Goal: Transaction & Acquisition: Download file/media

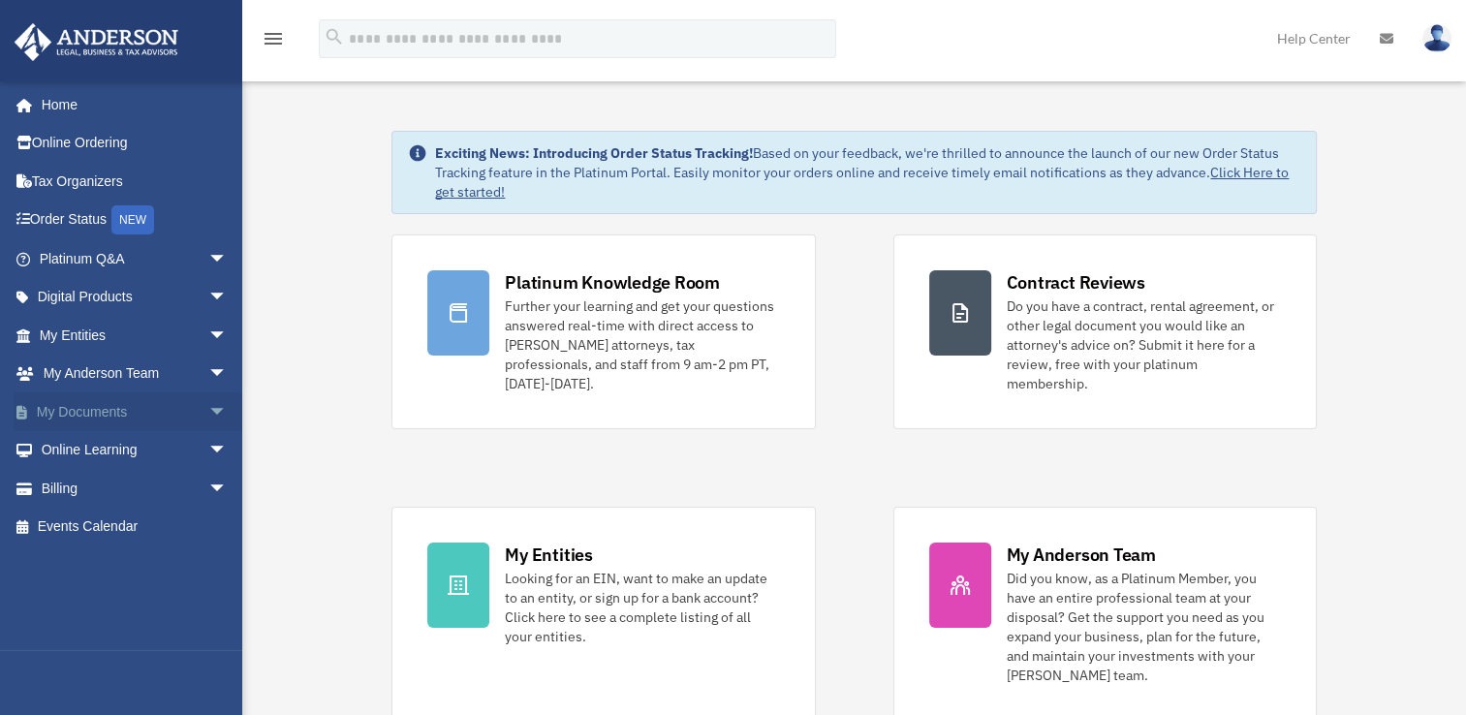
click at [219, 394] on span "arrow_drop_down" at bounding box center [227, 412] width 39 height 40
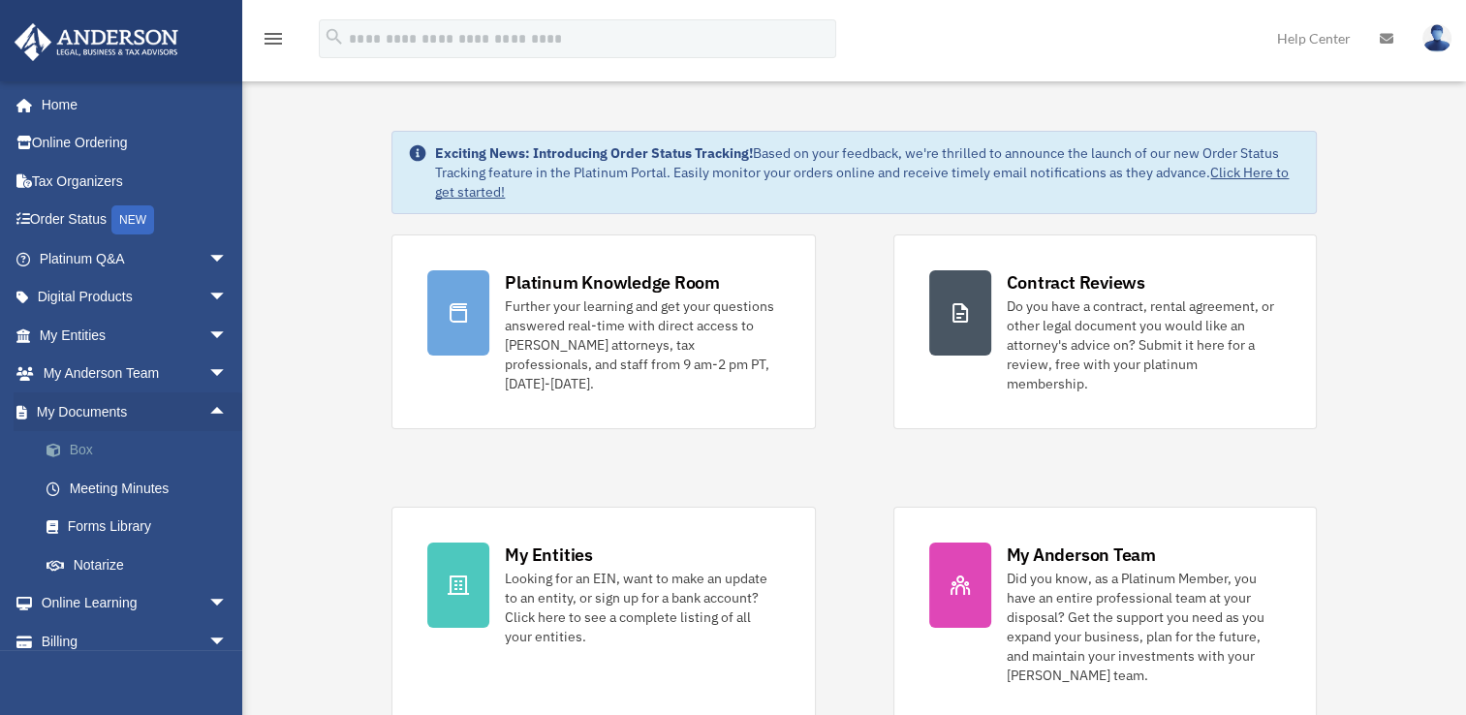
click at [91, 454] on link "Box" at bounding box center [142, 450] width 230 height 39
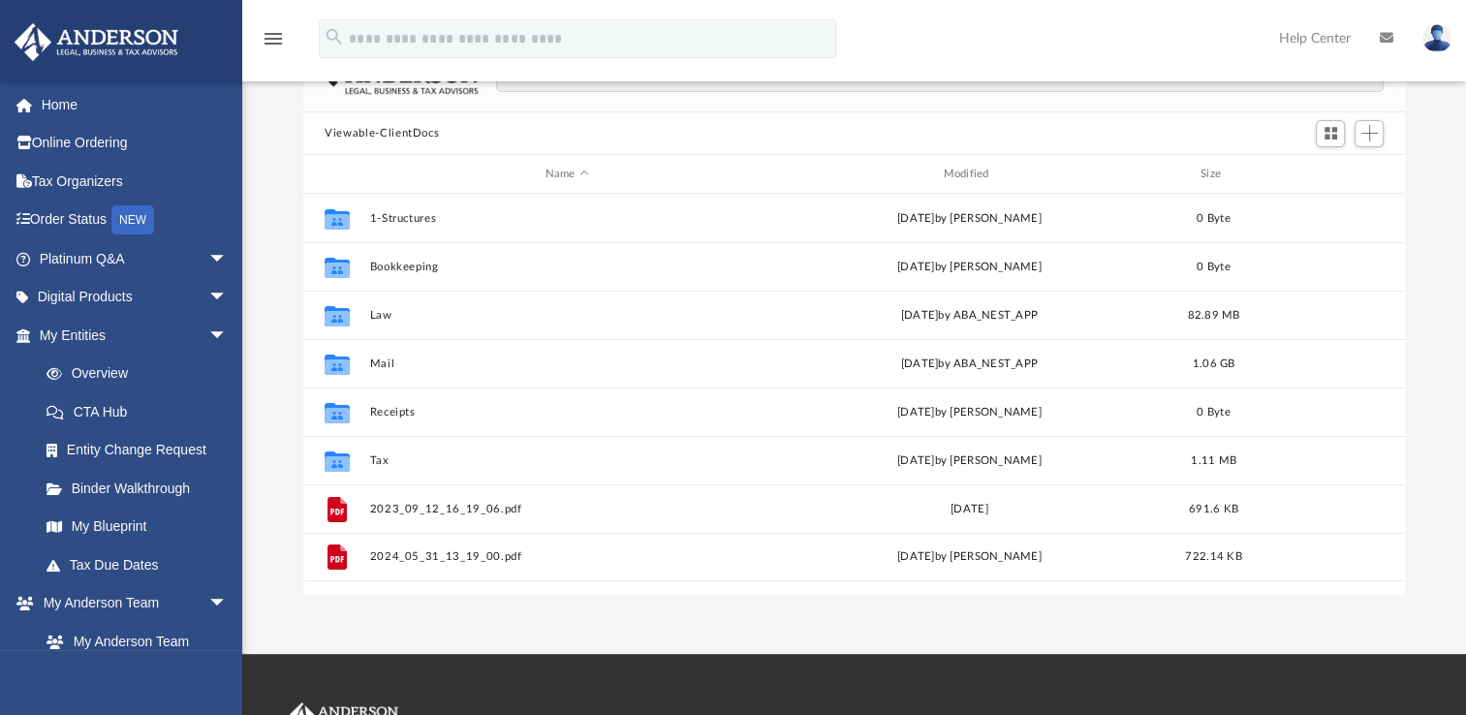
scroll to position [425, 1086]
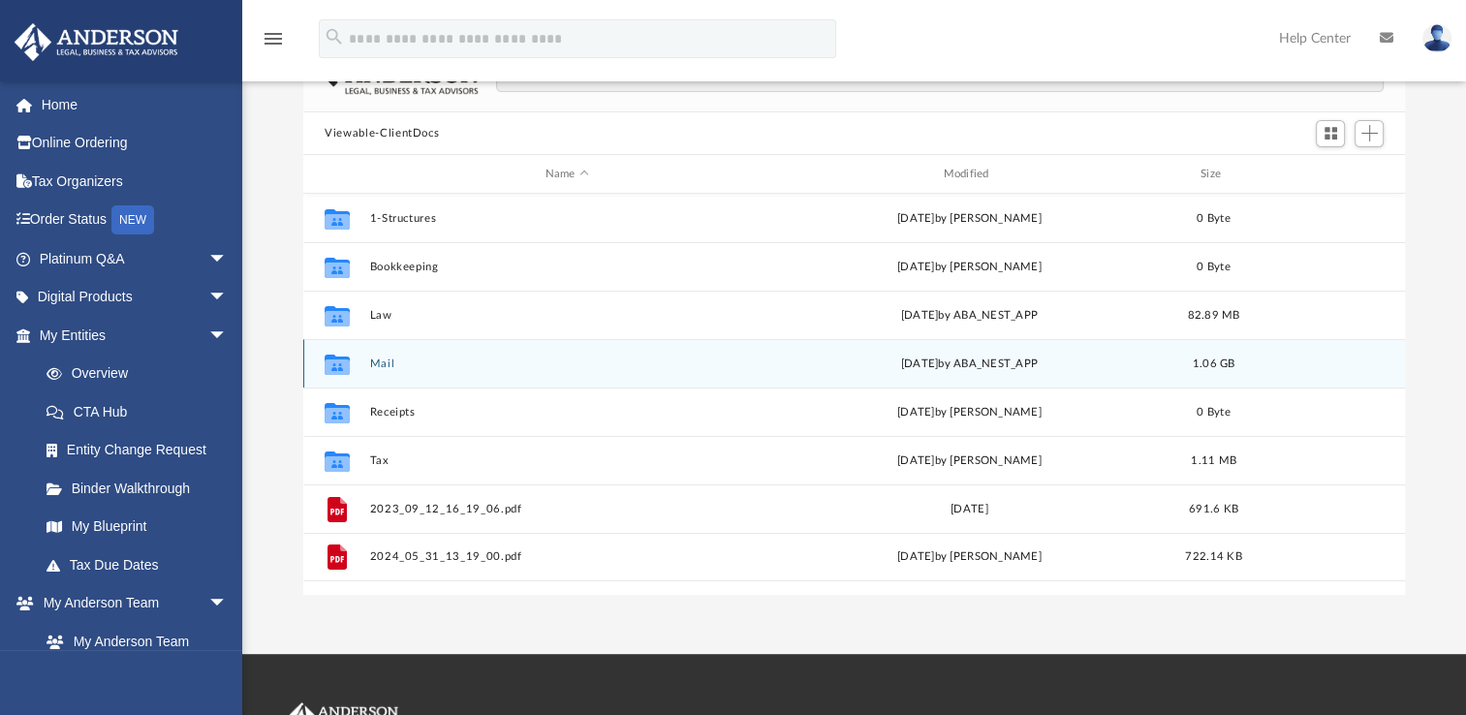
click at [374, 370] on div "Collaborated Folder Mail [DATE] by ABA_NEST_APP 1.06 GB" at bounding box center [854, 363] width 1102 height 48
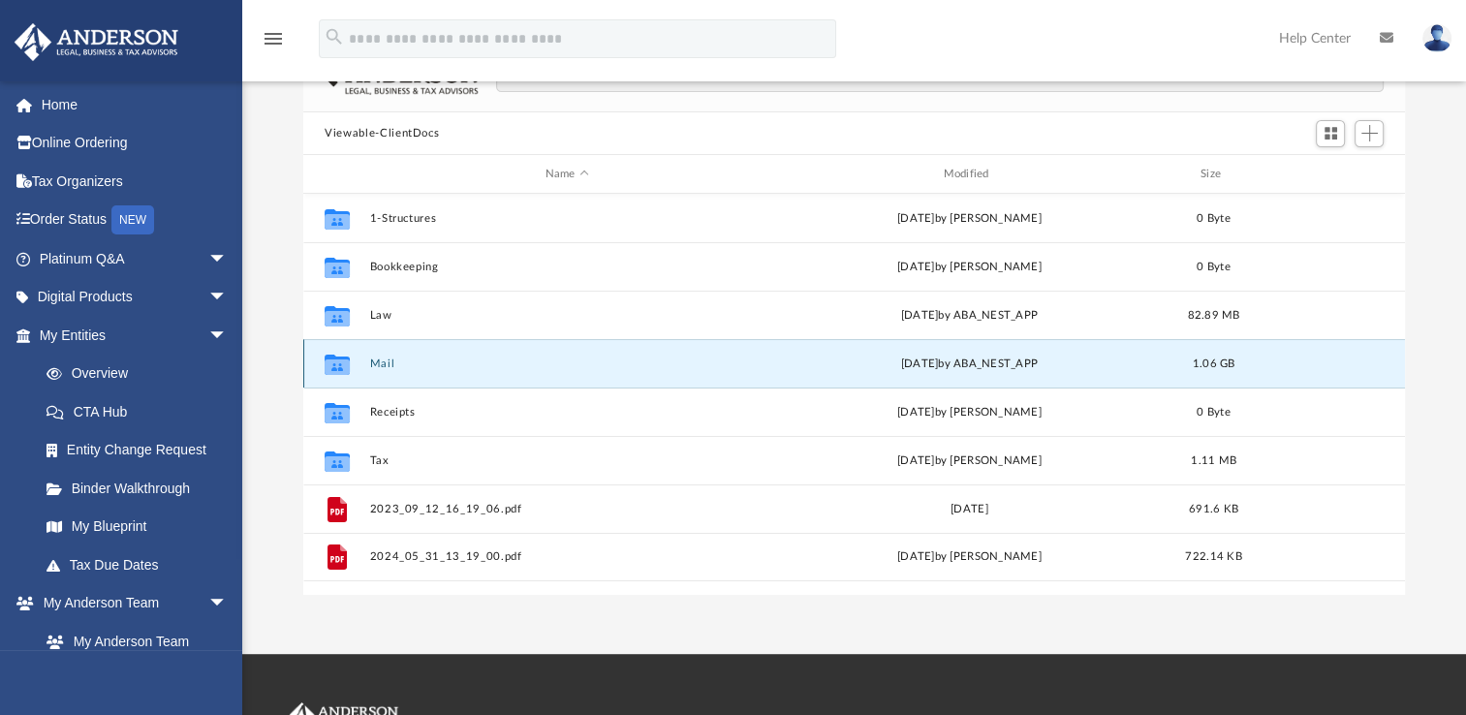
click at [377, 369] on button "Mail" at bounding box center [567, 364] width 394 height 13
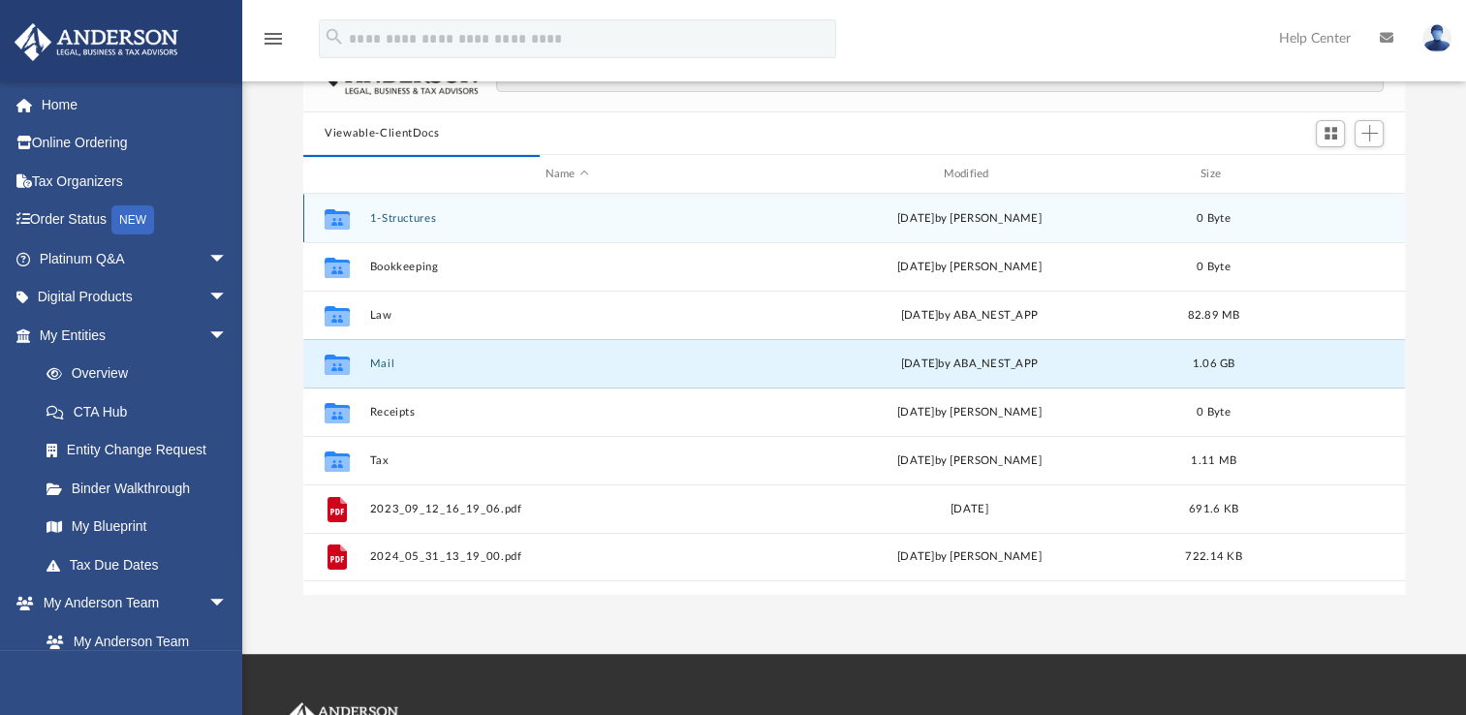
scroll to position [366, 1086]
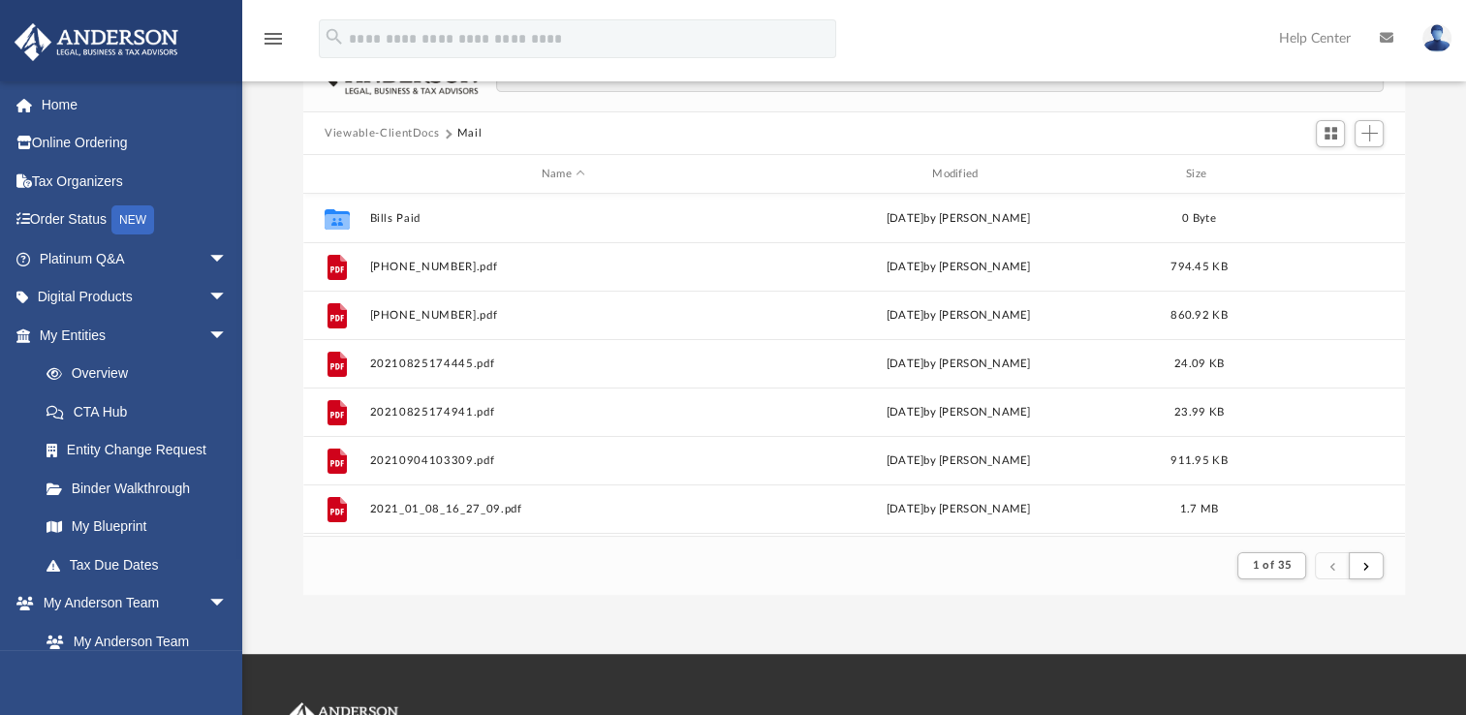
click at [960, 184] on div "Name Modified Size" at bounding box center [854, 174] width 1102 height 39
click at [964, 172] on div "Modified" at bounding box center [959, 174] width 388 height 17
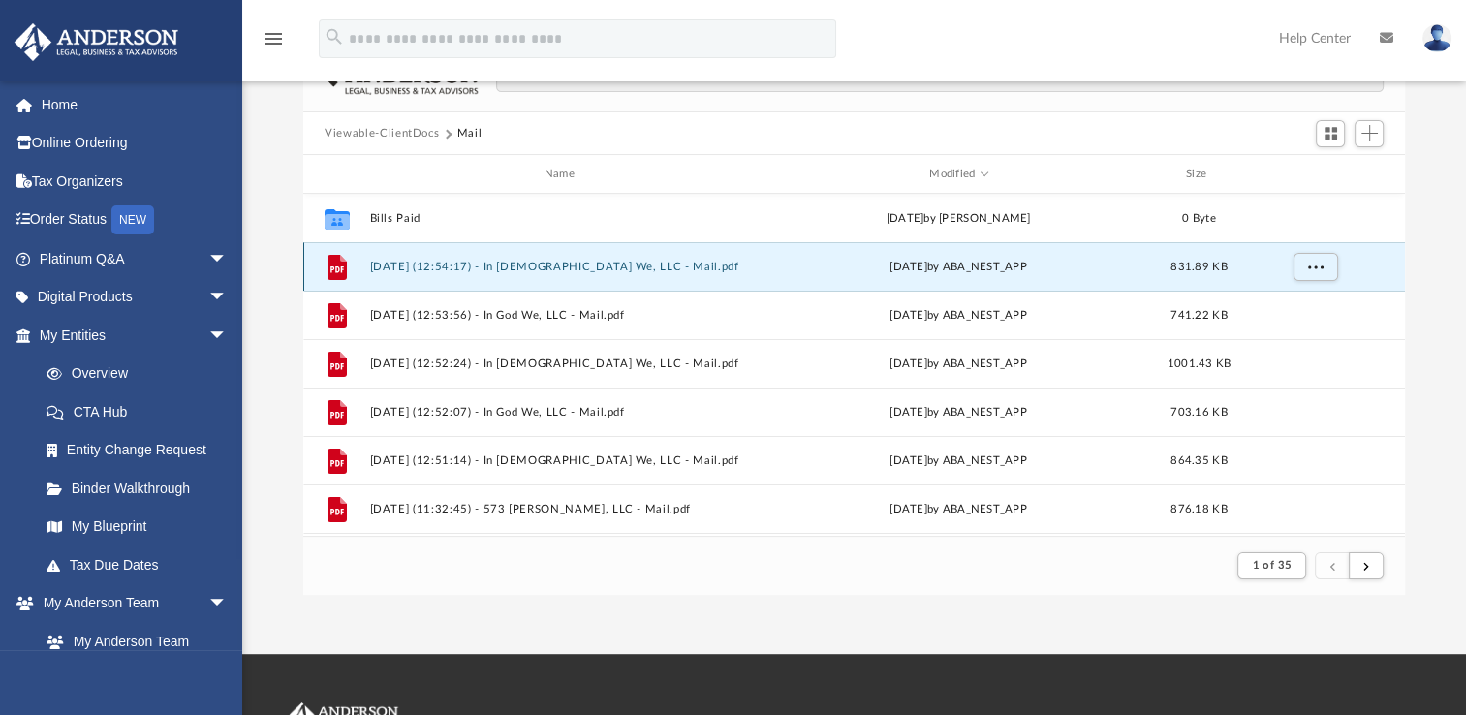
click at [615, 264] on button "[DATE] (12:54:17) - In [DEMOGRAPHIC_DATA] We, LLC - Mail.pdf" at bounding box center [563, 267] width 387 height 13
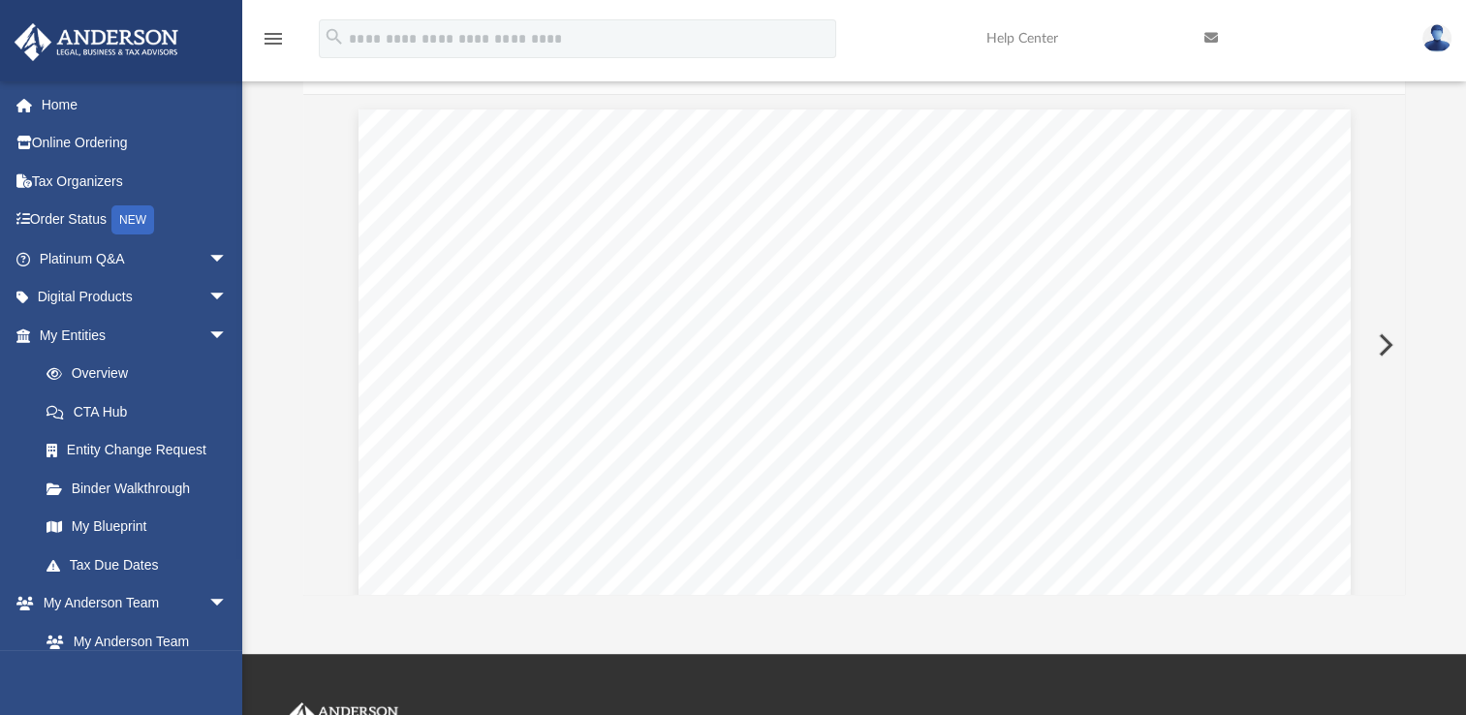
click at [1374, 345] on button "Preview" at bounding box center [1384, 345] width 43 height 54
click at [1377, 340] on button "Preview" at bounding box center [1384, 345] width 43 height 54
click at [1376, 339] on button "Preview" at bounding box center [1384, 345] width 43 height 54
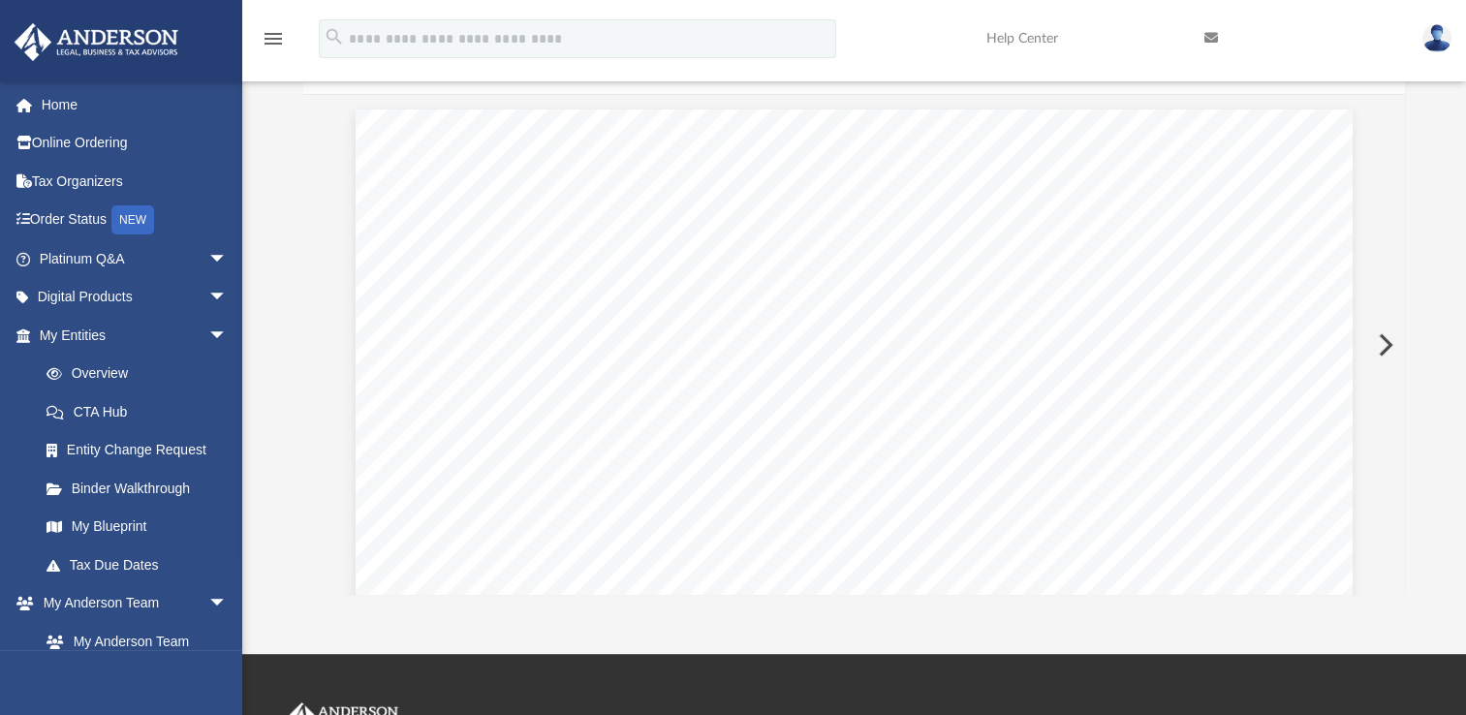
click at [1376, 339] on button "Preview" at bounding box center [1384, 345] width 43 height 54
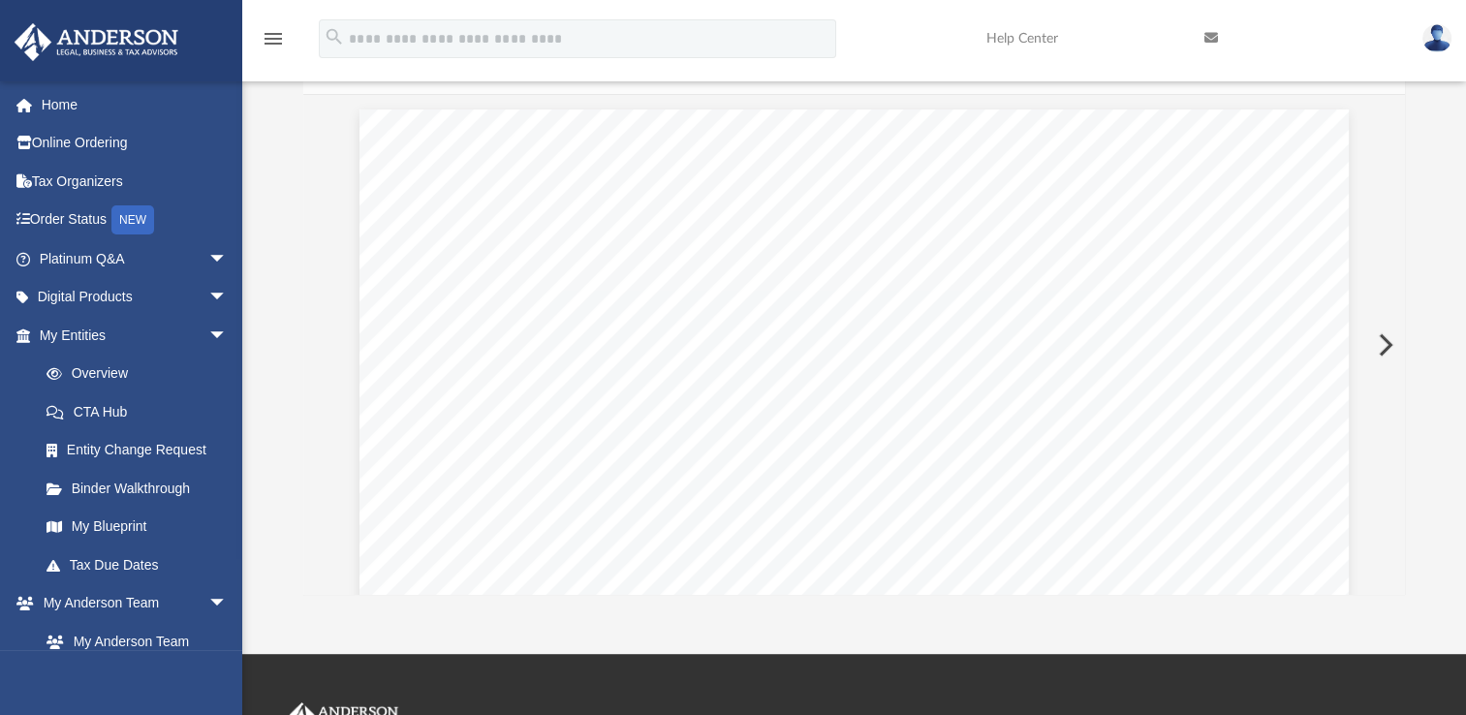
click at [1376, 339] on button "Preview" at bounding box center [1384, 345] width 43 height 54
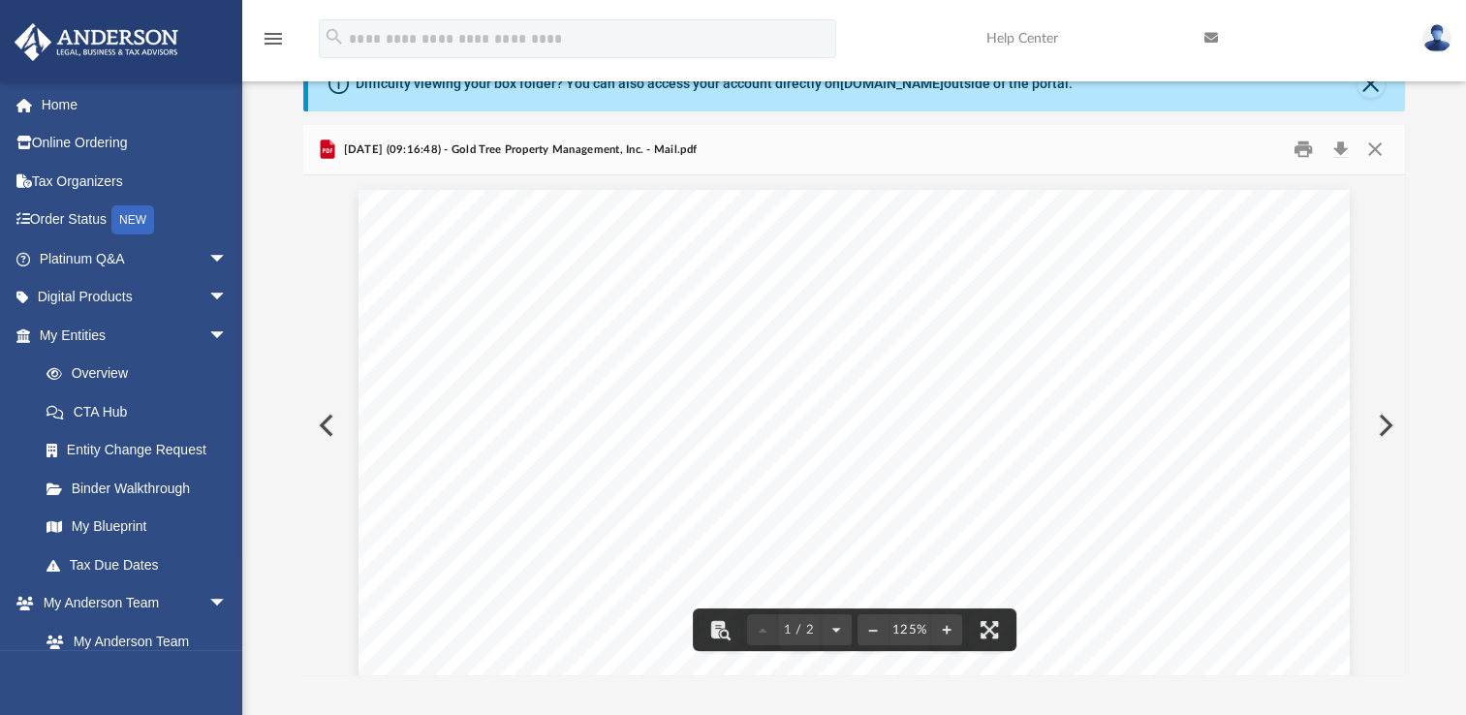
scroll to position [62, 0]
click at [1340, 145] on button "Download" at bounding box center [1340, 151] width 35 height 30
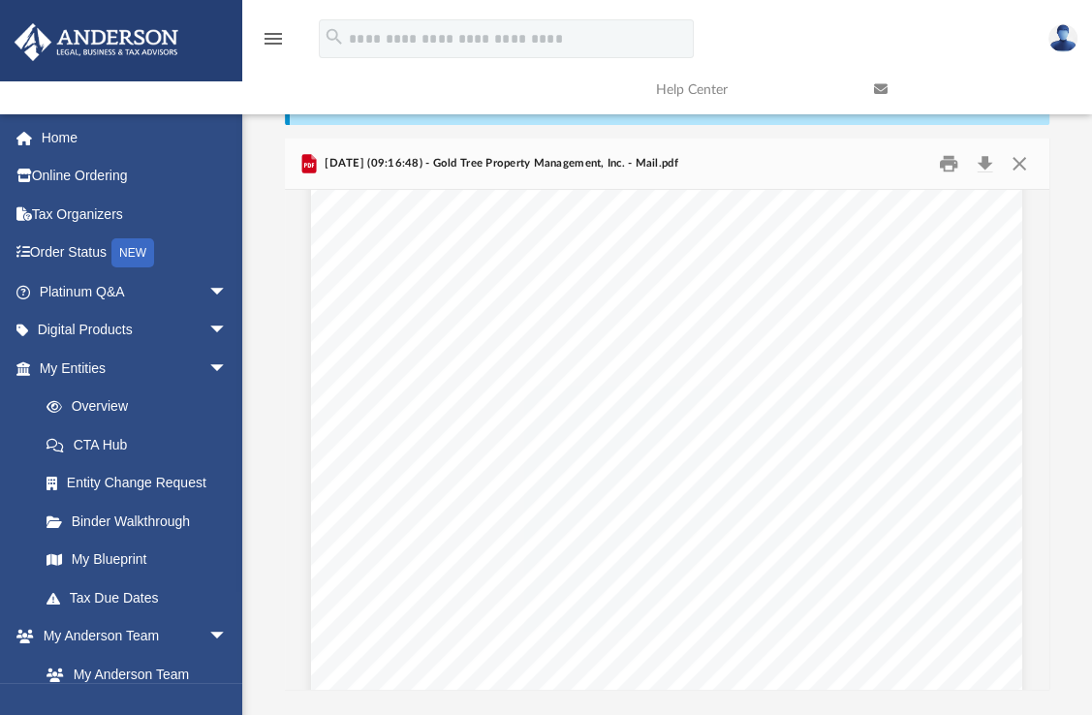
scroll to position [346, 0]
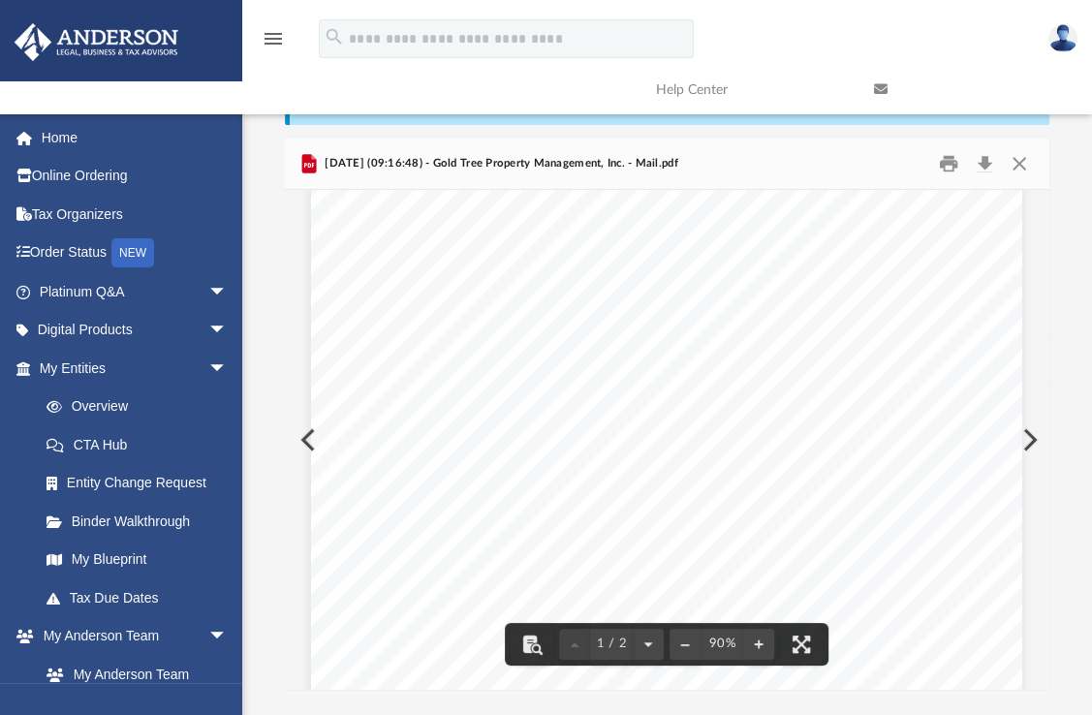
drag, startPoint x: 1004, startPoint y: 337, endPoint x: 1043, endPoint y: 455, distance: 124.4
click at [1043, 455] on div "1 / 2 90%" at bounding box center [667, 440] width 765 height 500
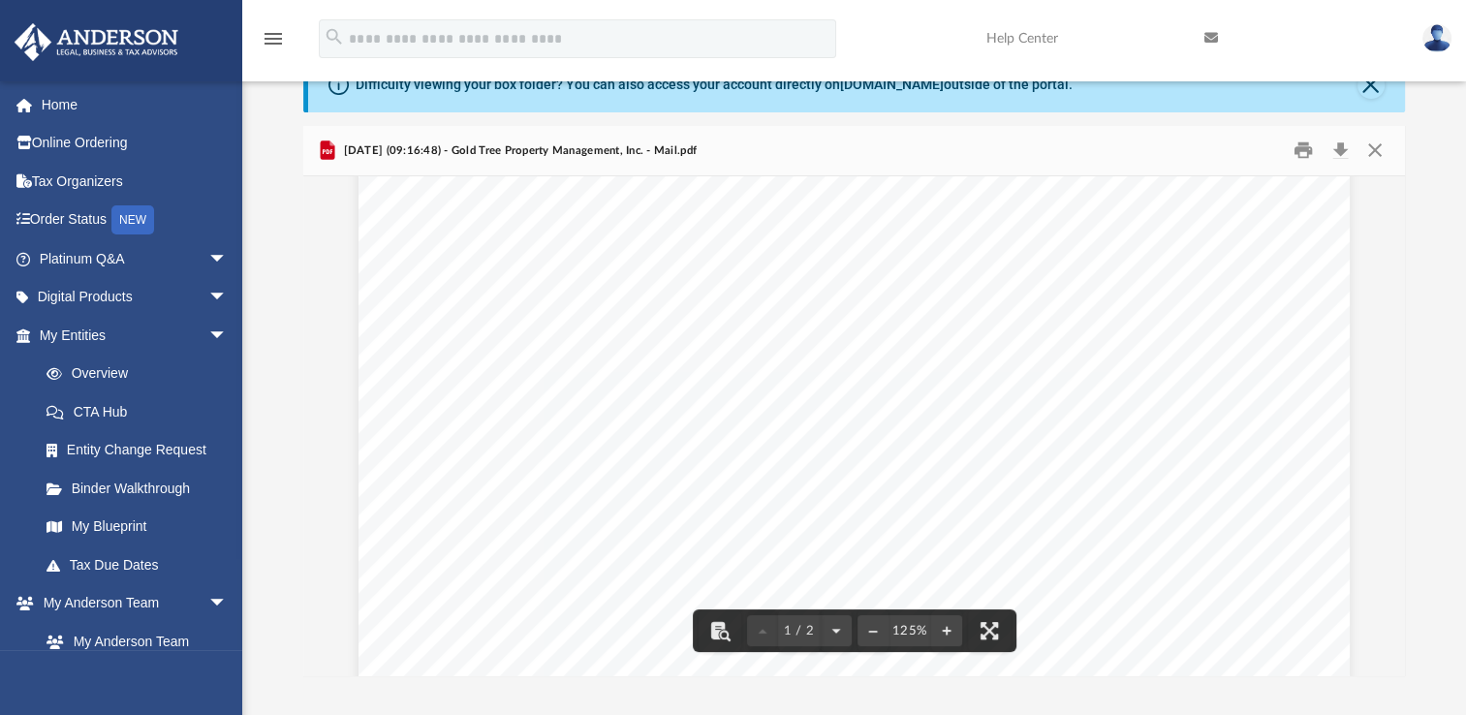
scroll to position [174, 0]
click at [1378, 419] on button "Preview" at bounding box center [1384, 426] width 43 height 54
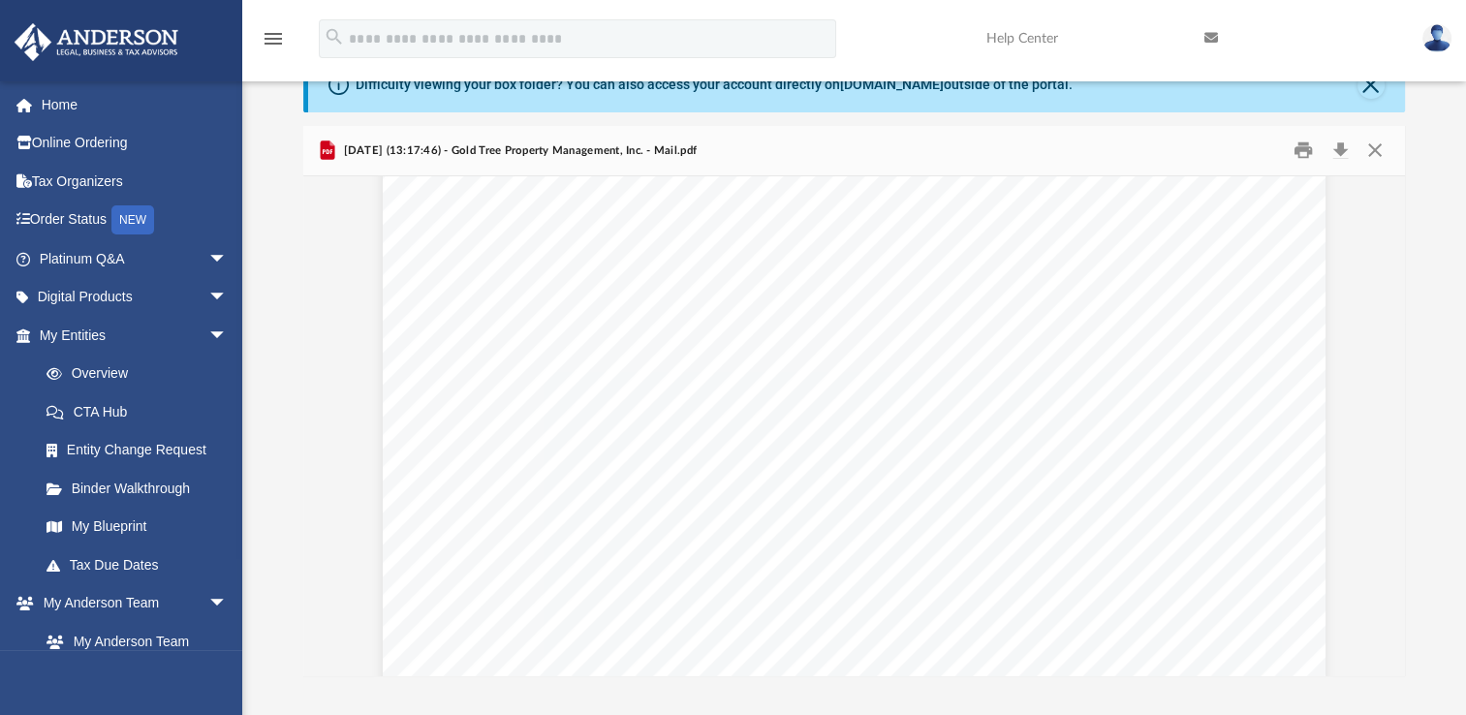
scroll to position [899, 0]
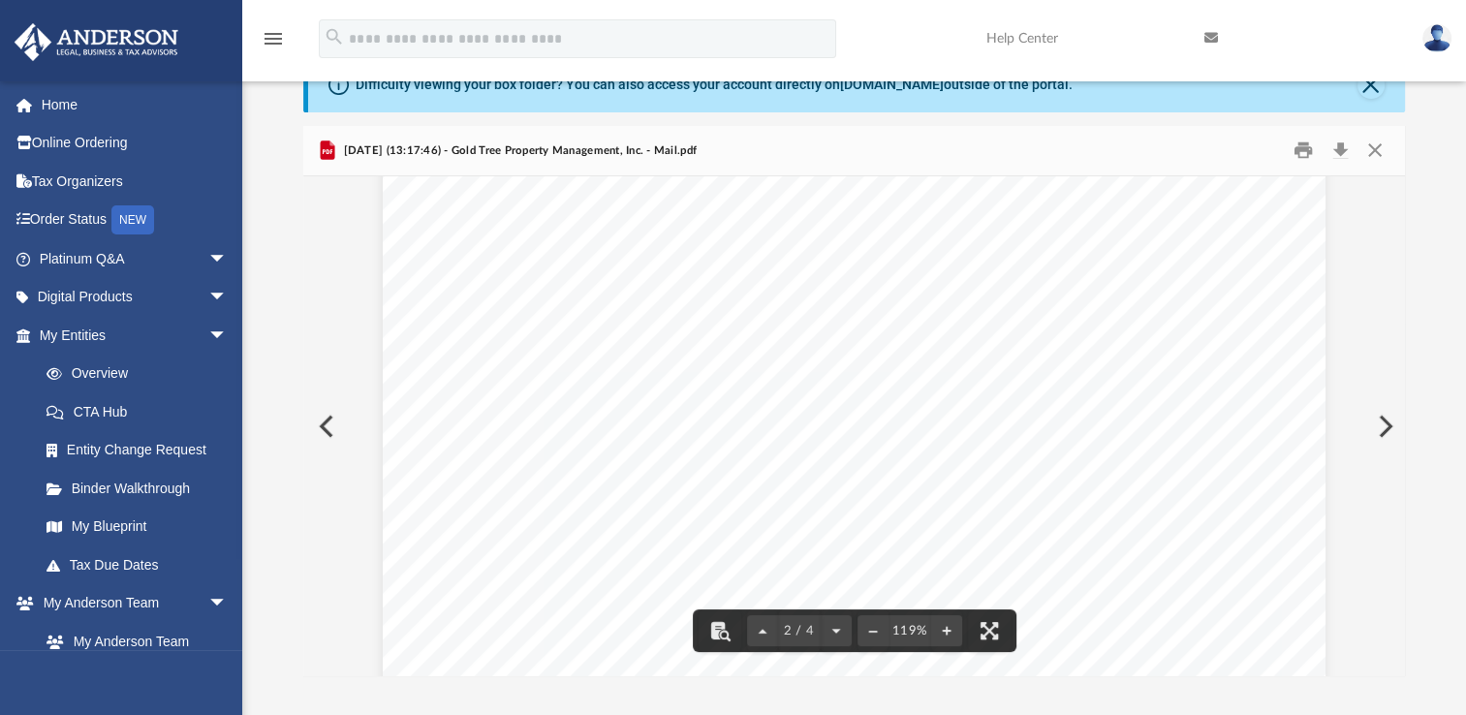
click at [1379, 415] on button "Preview" at bounding box center [1384, 426] width 43 height 54
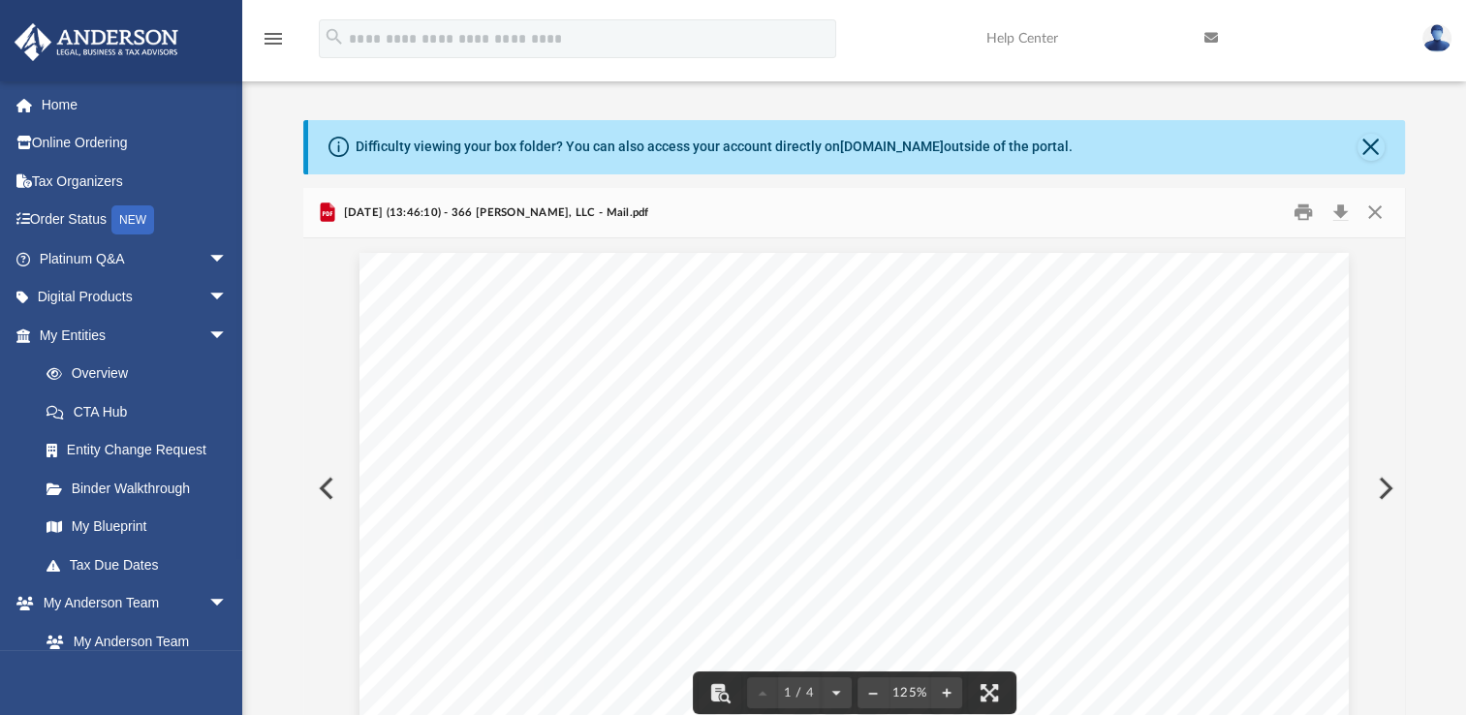
click at [1372, 505] on button "Preview" at bounding box center [1384, 488] width 43 height 54
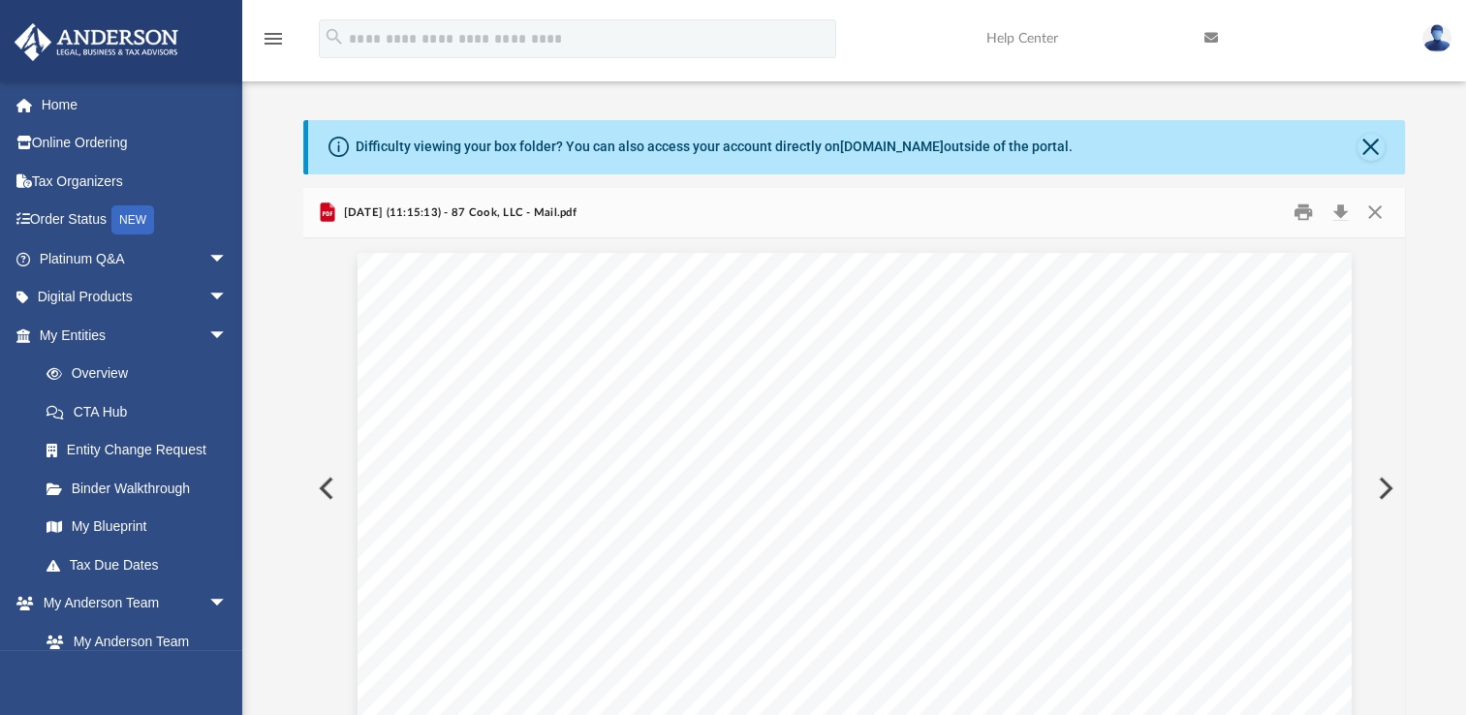
scroll to position [23, 0]
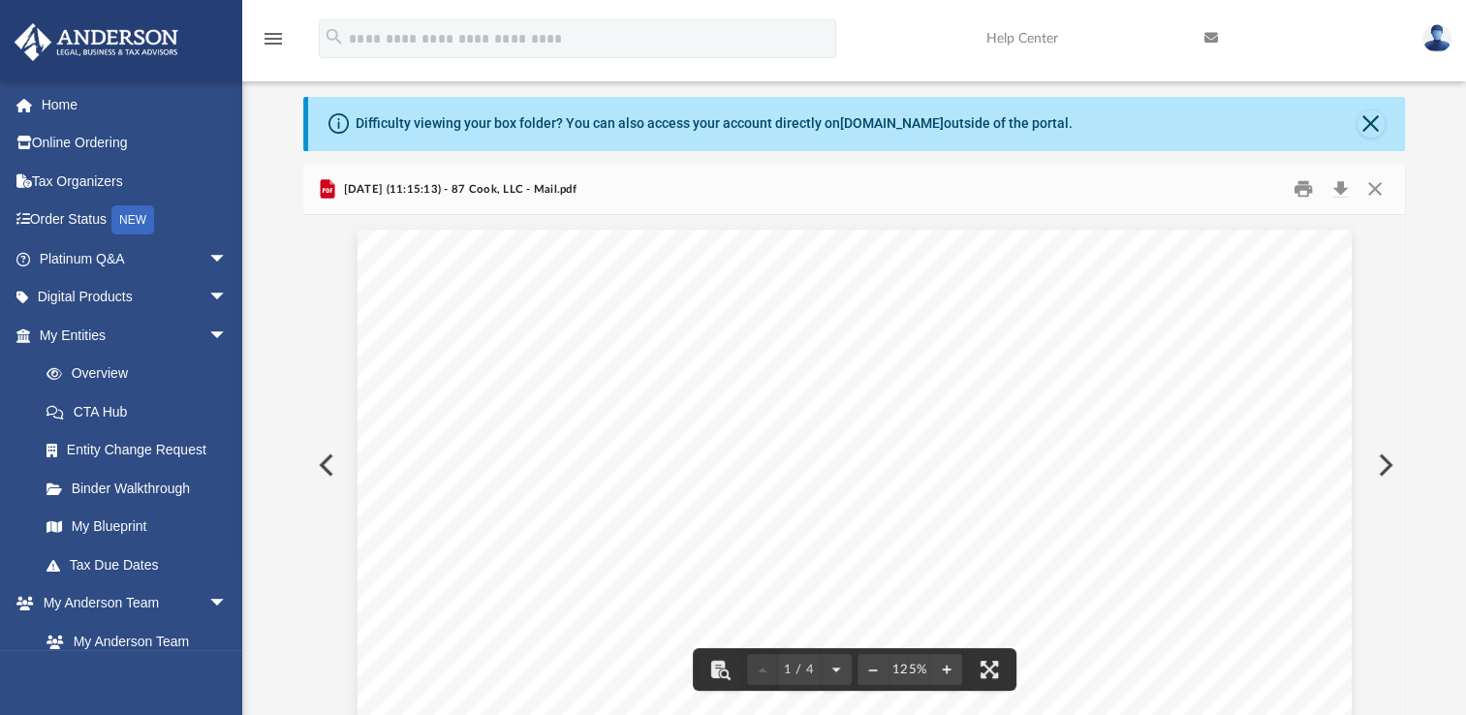
click at [332, 458] on button "Preview" at bounding box center [324, 465] width 43 height 54
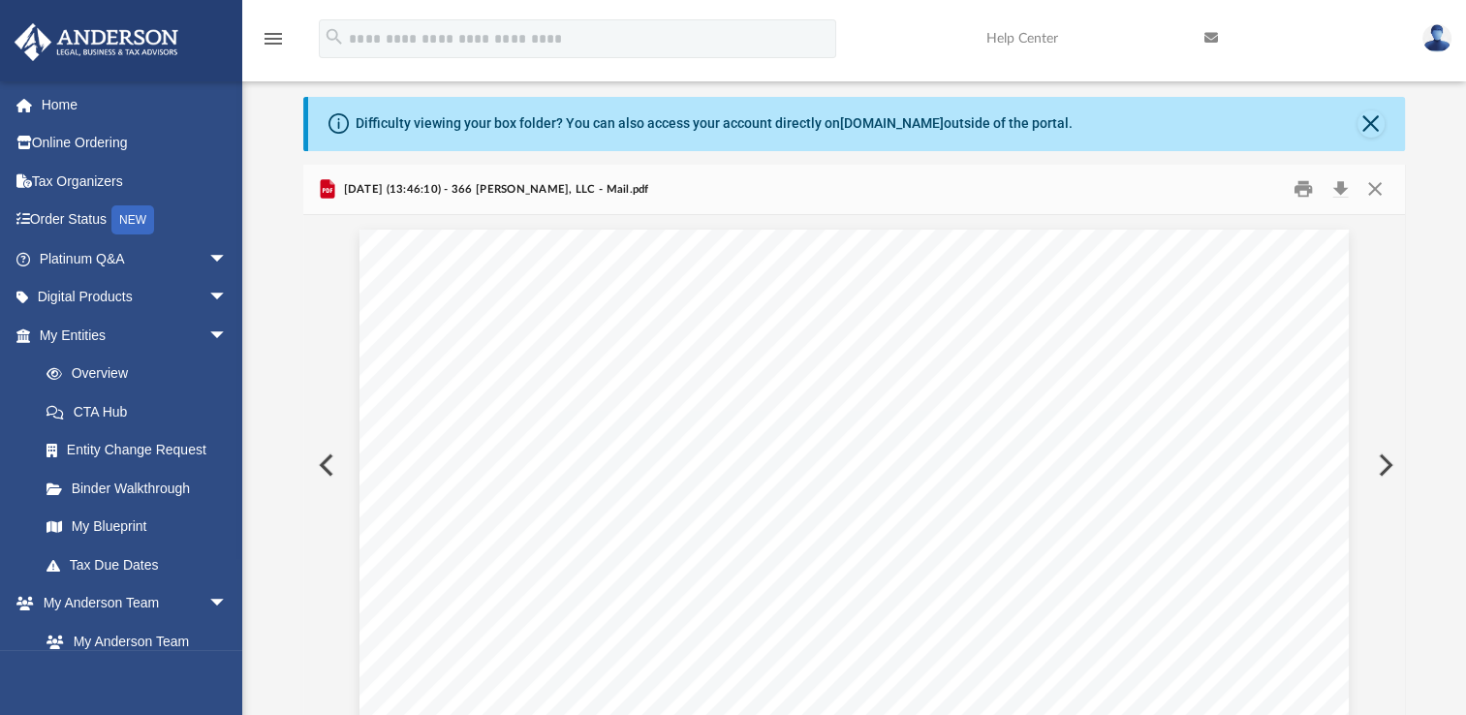
click at [332, 458] on button "Preview" at bounding box center [324, 465] width 43 height 54
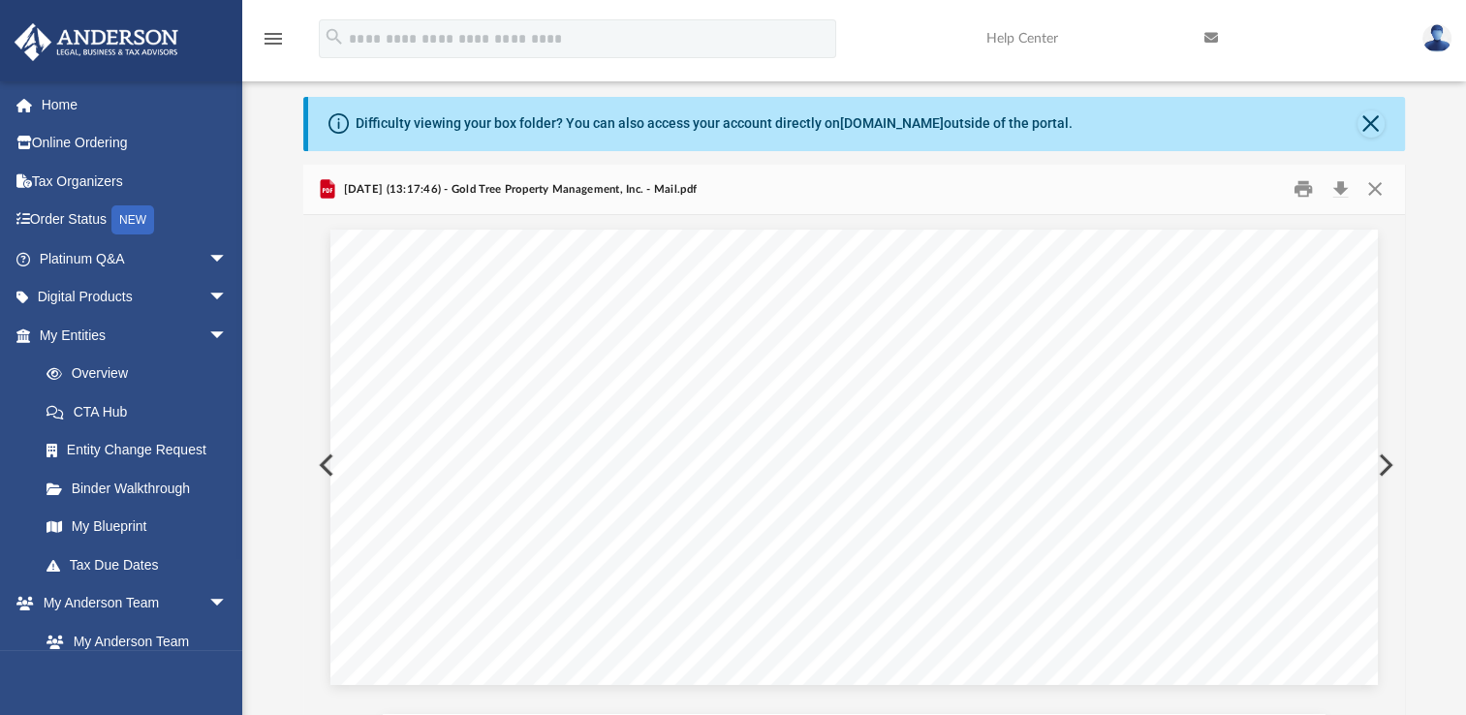
scroll to position [485, 0]
